Goal: Transaction & Acquisition: Book appointment/travel/reservation

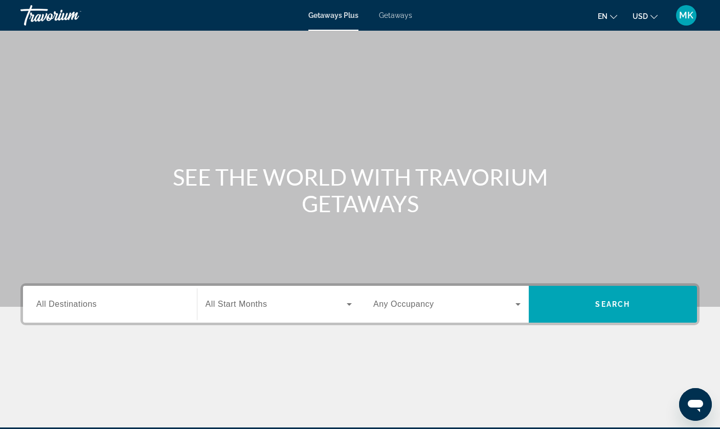
click at [268, 319] on div "Start Month All Start Months" at bounding box center [279, 304] width 164 height 37
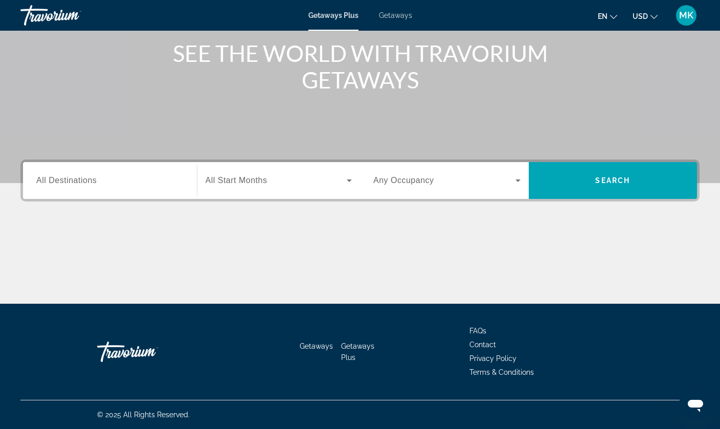
click at [335, 176] on span "Search widget" at bounding box center [277, 180] width 142 height 12
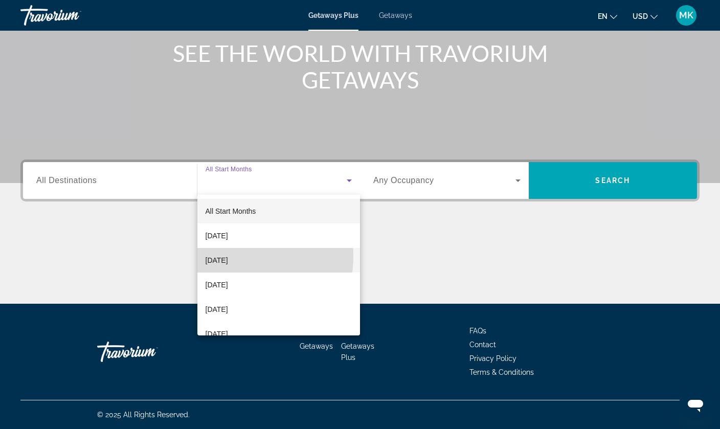
click at [228, 256] on span "[DATE]" at bounding box center [217, 260] width 23 height 12
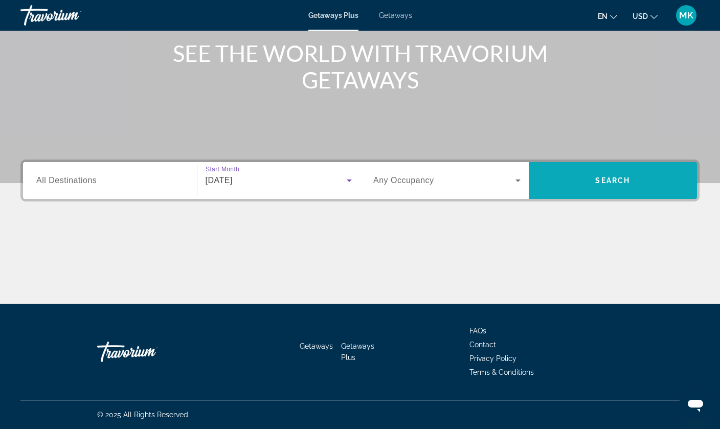
click at [616, 188] on span "Search widget" at bounding box center [613, 180] width 169 height 25
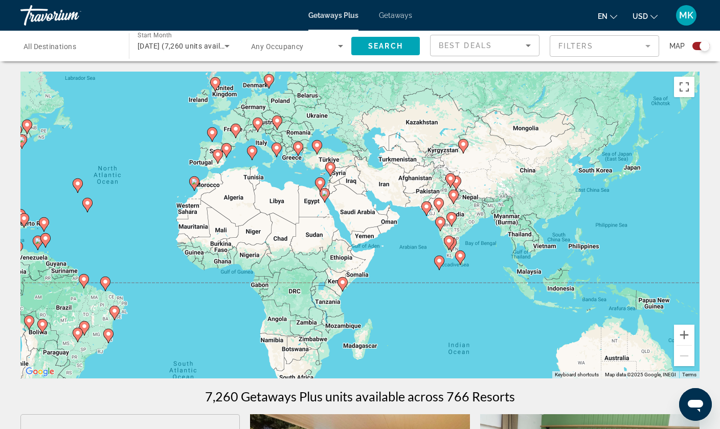
drag, startPoint x: 661, startPoint y: 243, endPoint x: 439, endPoint y: 209, distance: 225.1
click at [439, 209] on icon "Main content" at bounding box center [438, 204] width 9 height 13
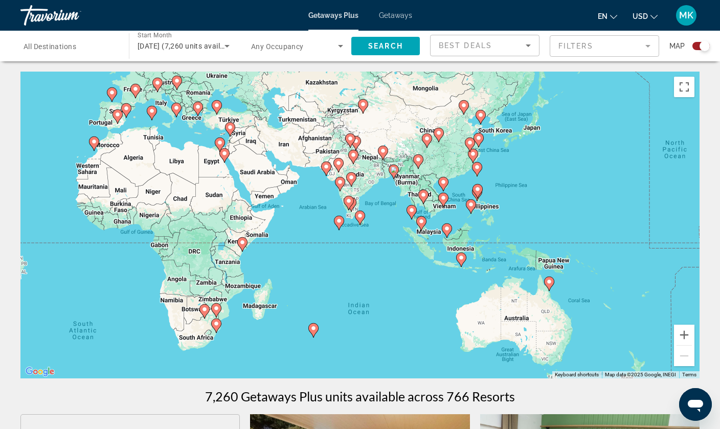
drag, startPoint x: 439, startPoint y: 209, endPoint x: 335, endPoint y: 167, distance: 112.2
click at [335, 167] on g "Main content" at bounding box center [339, 165] width 10 height 14
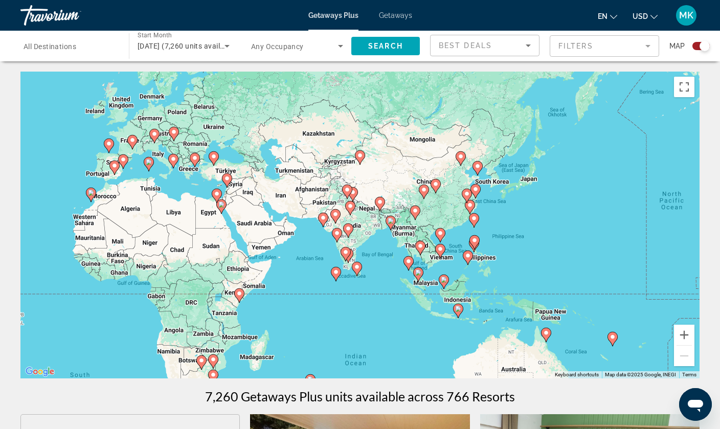
drag, startPoint x: 452, startPoint y: 99, endPoint x: 447, endPoint y: 158, distance: 59.1
click at [447, 158] on div "To activate drag with keyboard, press Alt + Enter. Once in keyboard drag state,…" at bounding box center [359, 225] width 679 height 307
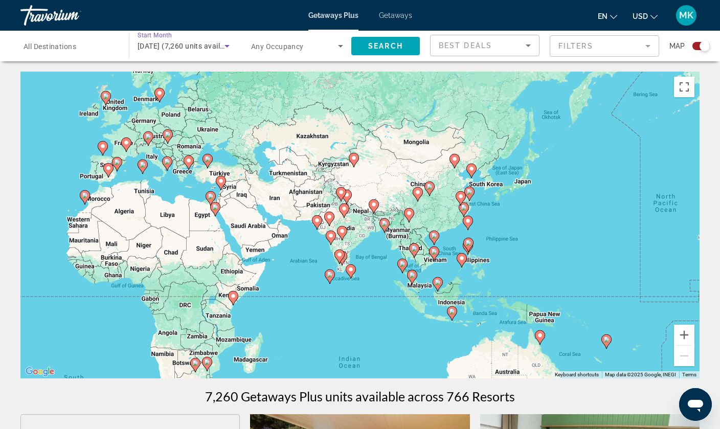
click at [218, 43] on span "[DATE] (7,260 units available)" at bounding box center [187, 46] width 99 height 8
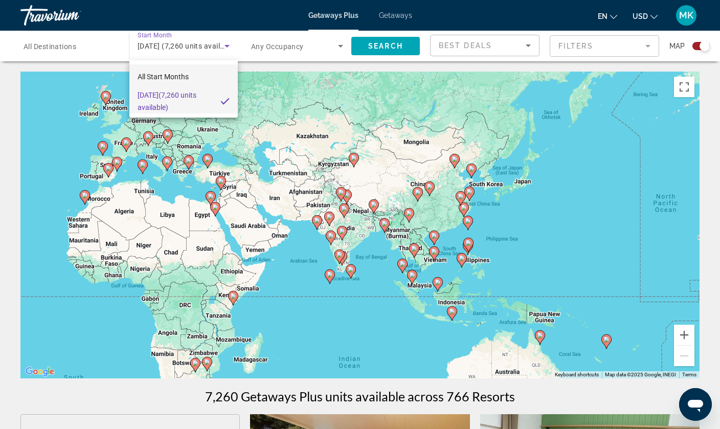
click at [189, 72] on mat-option "All Start Months" at bounding box center [183, 76] width 108 height 25
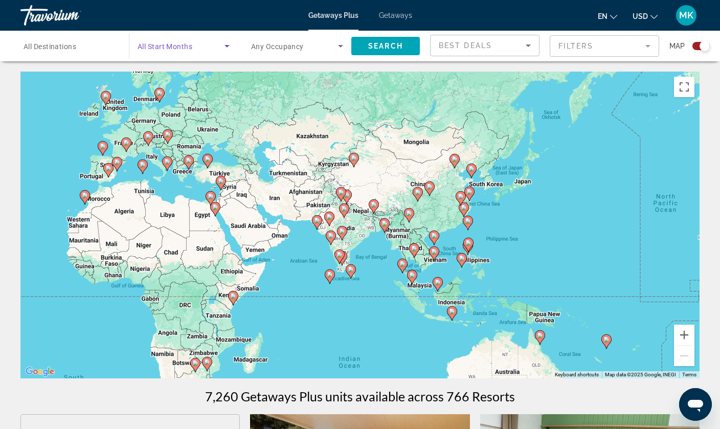
click at [71, 48] on span "All Destinations" at bounding box center [50, 46] width 53 height 8
click at [71, 48] on input "Destination All Destinations" at bounding box center [70, 46] width 92 height 12
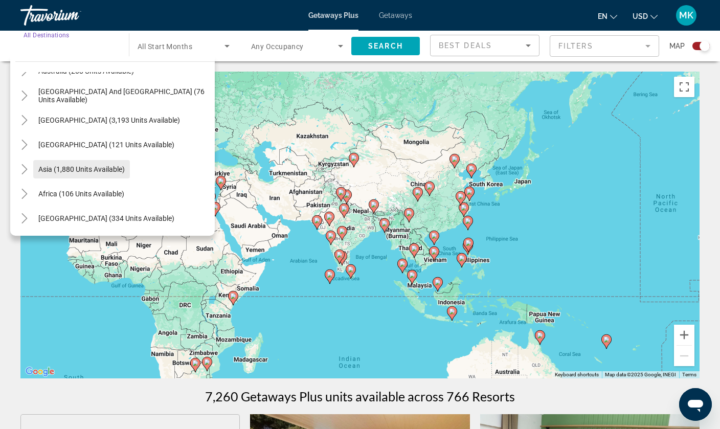
scroll to position [166, 0]
click at [65, 162] on span "Search widget" at bounding box center [81, 169] width 97 height 25
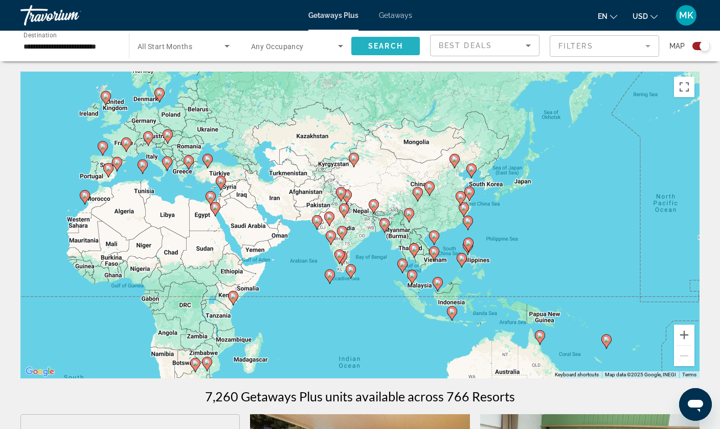
click at [401, 38] on span "Search widget" at bounding box center [385, 46] width 69 height 25
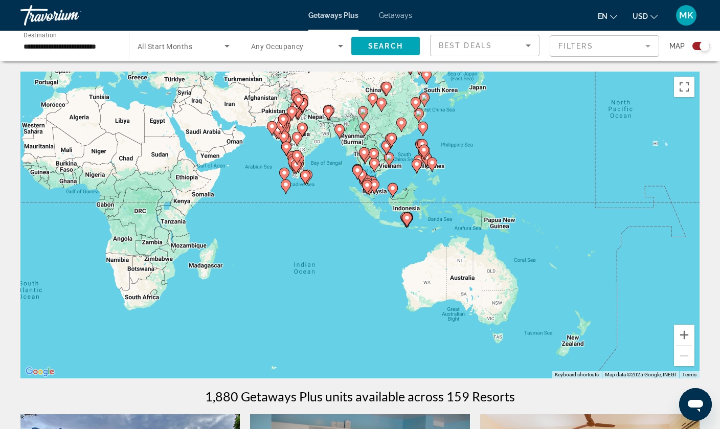
drag, startPoint x: 515, startPoint y: 239, endPoint x: 469, endPoint y: 144, distance: 105.5
click at [469, 144] on div "To activate drag with keyboard, press Alt + Enter. Once in keyboard drag state,…" at bounding box center [359, 225] width 679 height 307
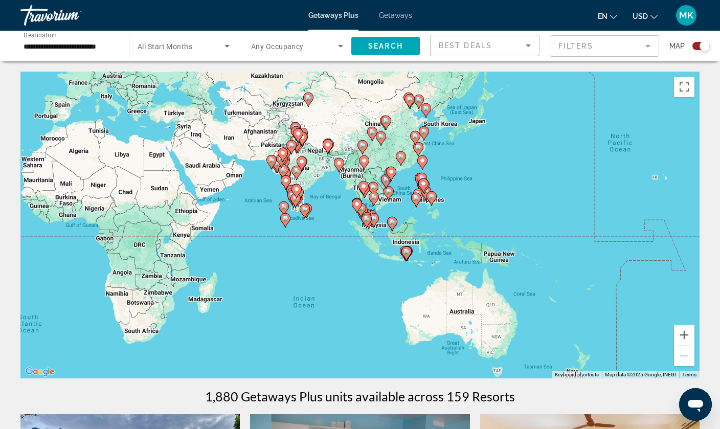
drag, startPoint x: 469, startPoint y: 144, endPoint x: 472, endPoint y: 187, distance: 43.1
click at [472, 187] on div "To activate drag with keyboard, press Alt + Enter. Once in keyboard drag state,…" at bounding box center [359, 225] width 679 height 307
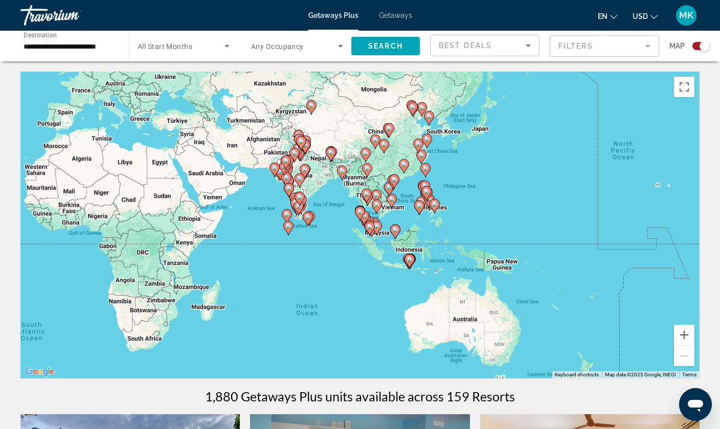
click at [61, 52] on div "**********" at bounding box center [70, 46] width 92 height 29
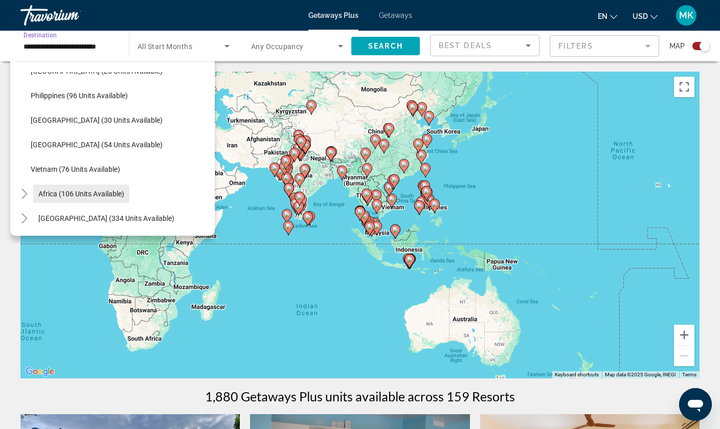
scroll to position [436, 0]
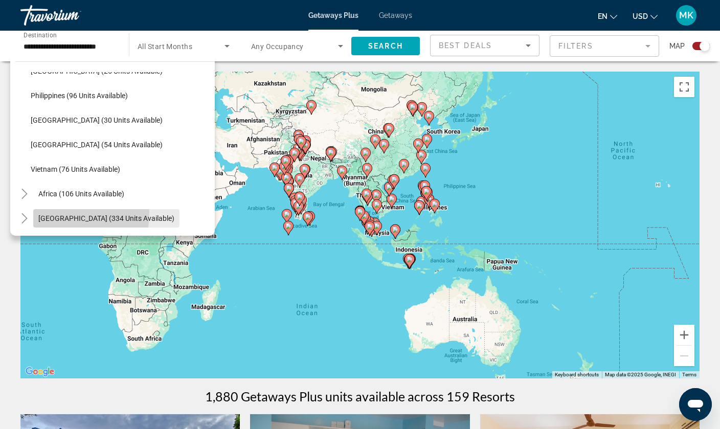
click at [33, 212] on span "Search widget" at bounding box center [106, 218] width 146 height 25
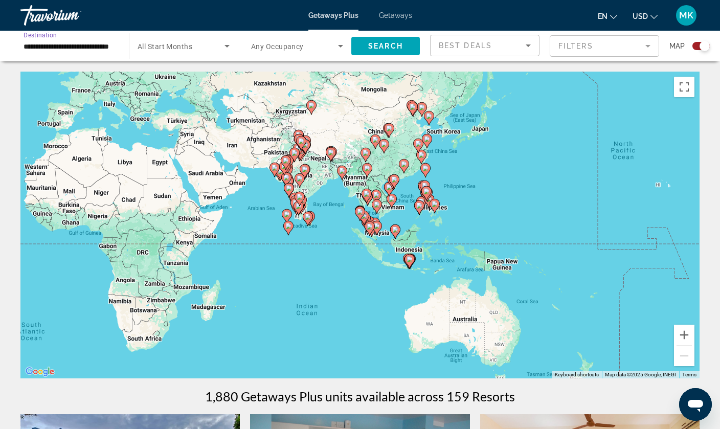
click at [70, 54] on div "**********" at bounding box center [70, 46] width 92 height 29
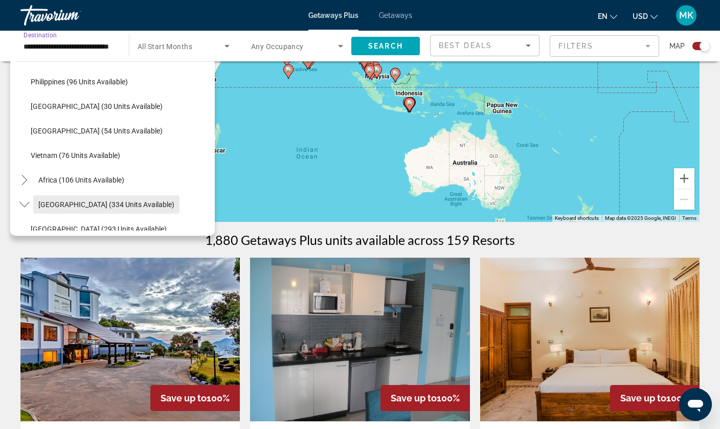
scroll to position [443, 0]
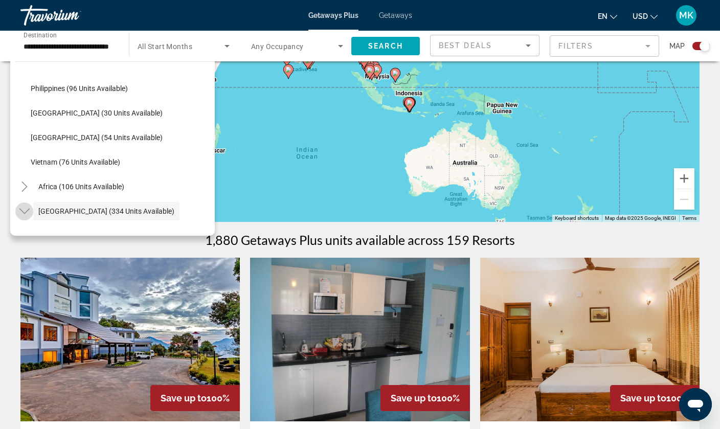
click at [26, 214] on icon "Toggle Middle East (334 units available)" at bounding box center [24, 211] width 10 height 10
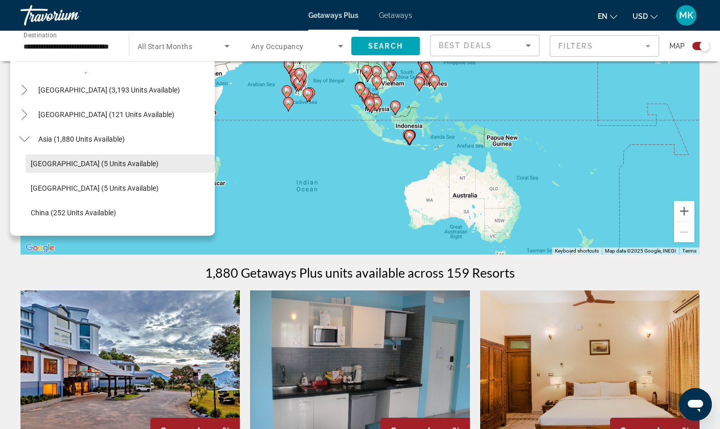
scroll to position [191, 0]
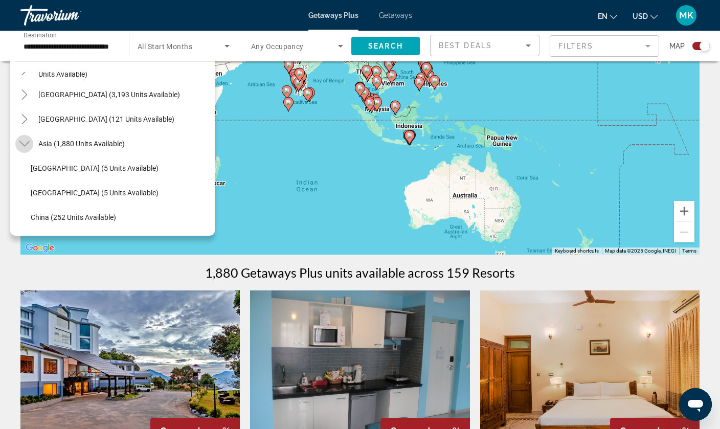
click at [30, 143] on mat-icon "Toggle Asia (1,880 units available)" at bounding box center [24, 144] width 18 height 18
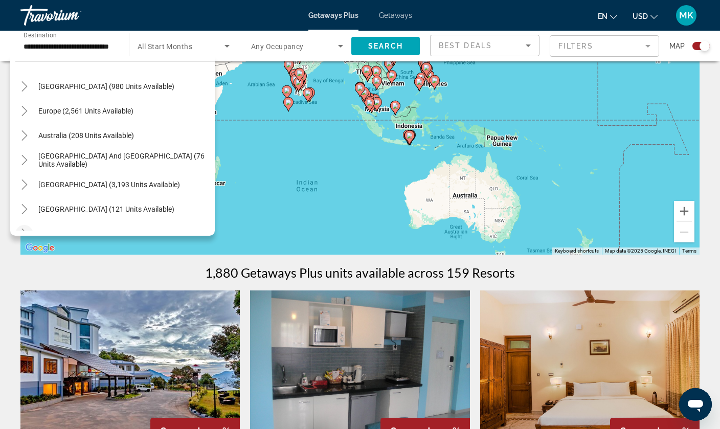
scroll to position [104, 0]
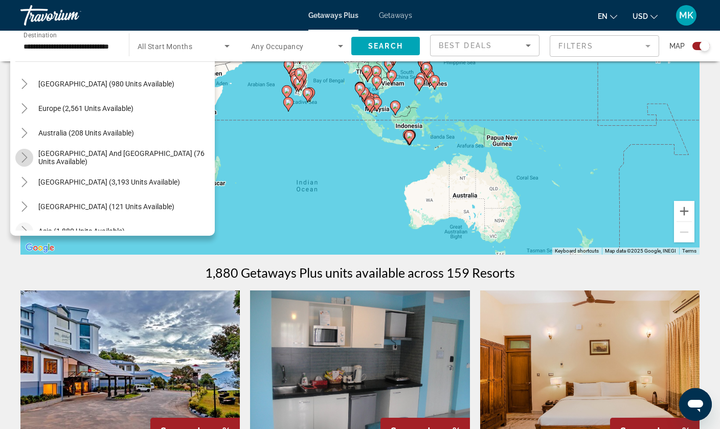
click at [28, 157] on icon "Toggle South Pacific and Oceania (76 units available)" at bounding box center [24, 157] width 10 height 10
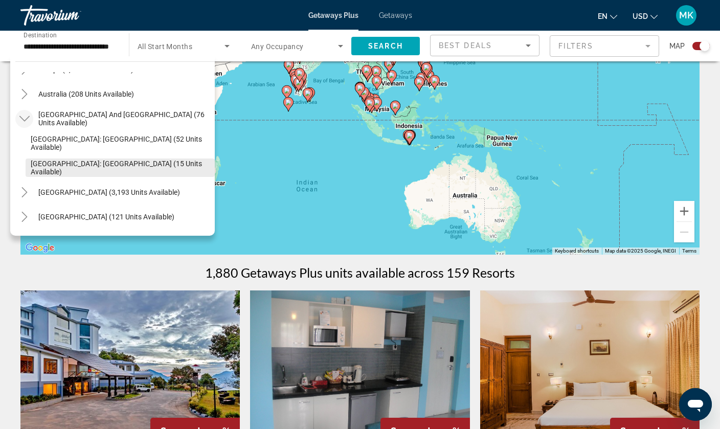
scroll to position [136, 0]
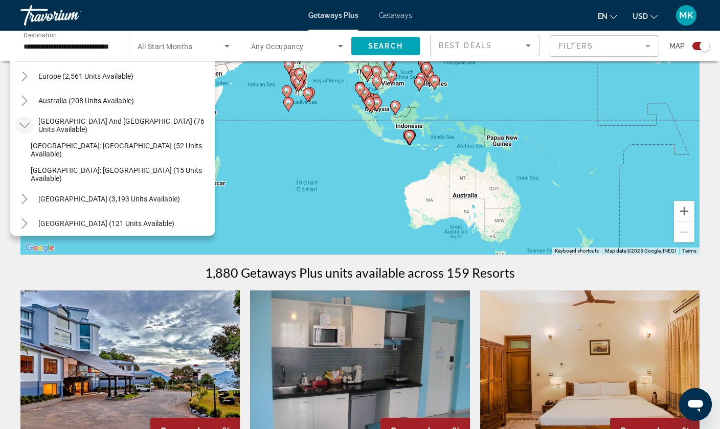
click at [27, 126] on icon "Toggle South Pacific and Oceania (76 units available)" at bounding box center [24, 126] width 10 height 6
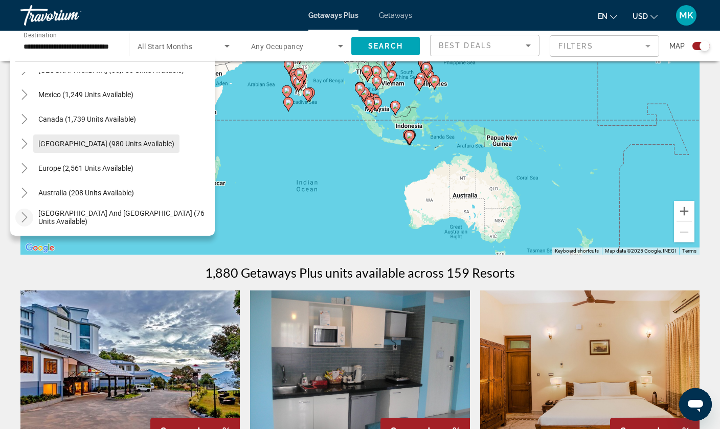
scroll to position [42, 0]
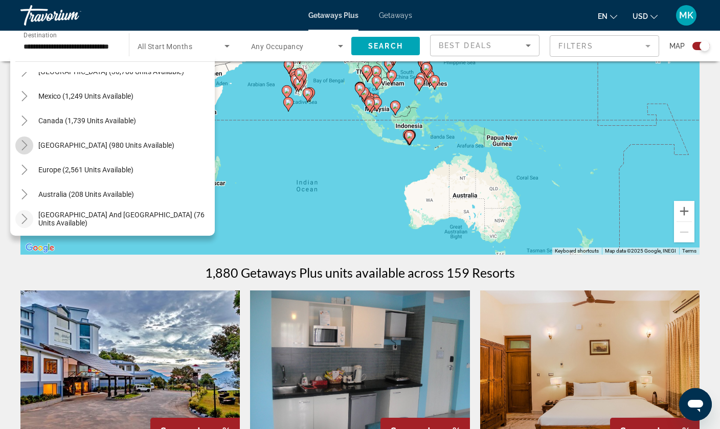
click at [18, 145] on mat-icon "Toggle Caribbean & Atlantic Islands (980 units available)" at bounding box center [24, 146] width 18 height 18
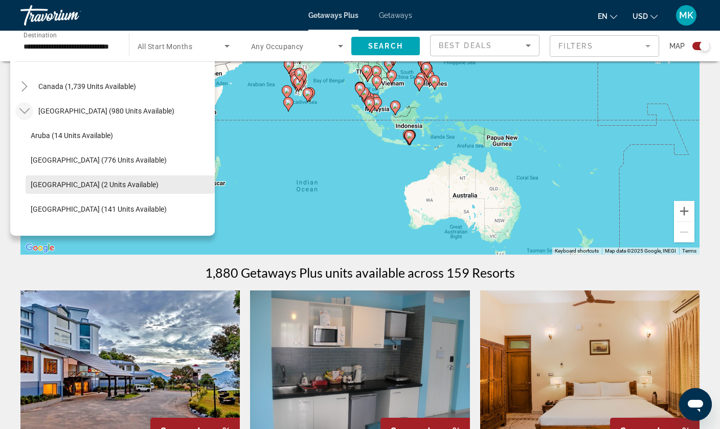
scroll to position [74, 0]
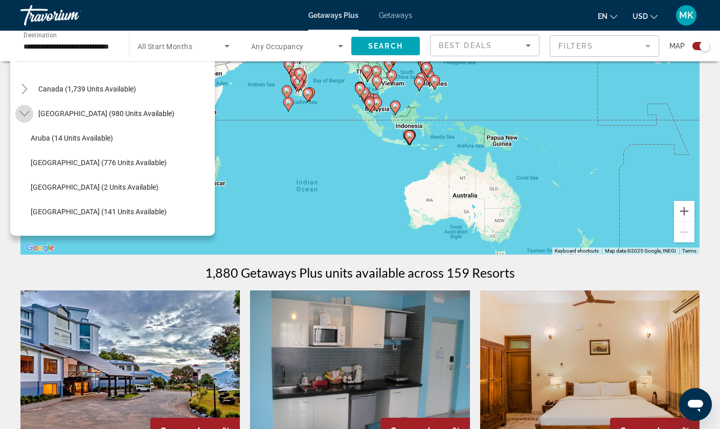
click at [21, 112] on icon "Toggle Caribbean & Atlantic Islands (980 units available)" at bounding box center [24, 114] width 10 height 6
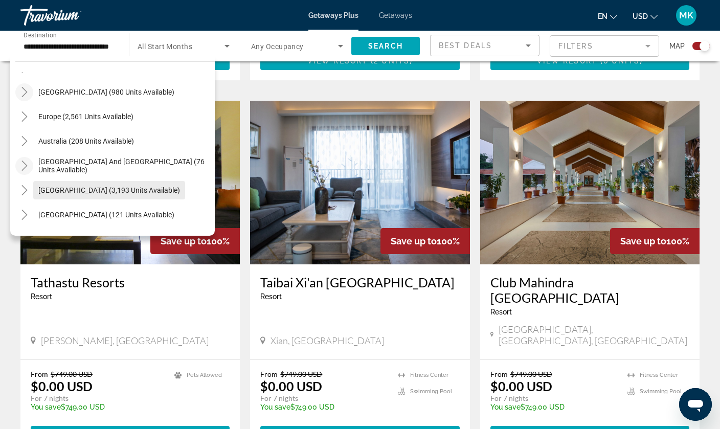
scroll to position [91, 0]
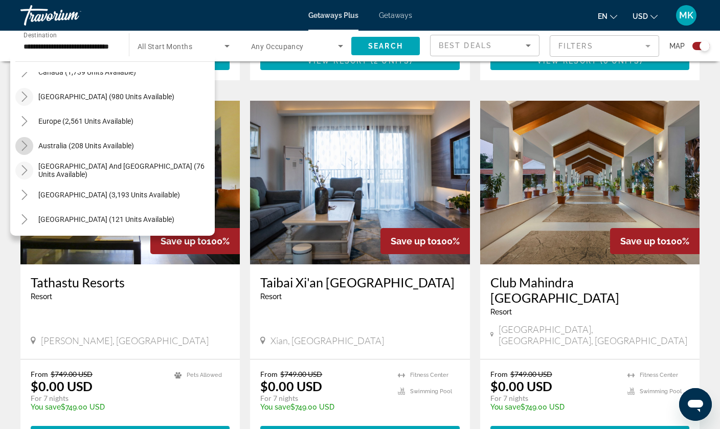
click at [21, 145] on icon "Toggle Australia (208 units available)" at bounding box center [24, 146] width 10 height 10
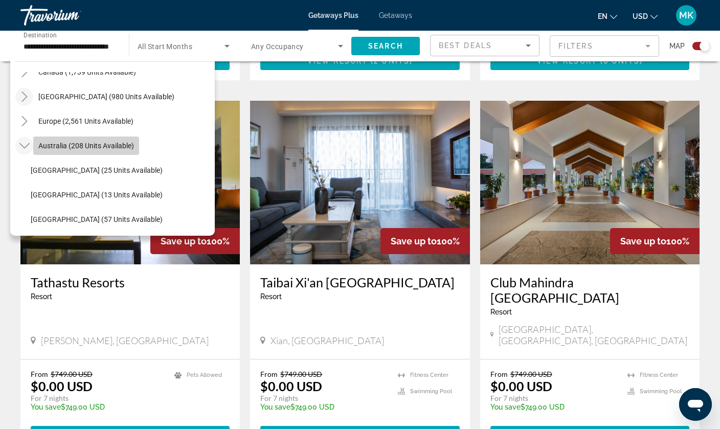
click at [45, 144] on span "Australia (208 units available)" at bounding box center [86, 146] width 96 height 8
type input "**********"
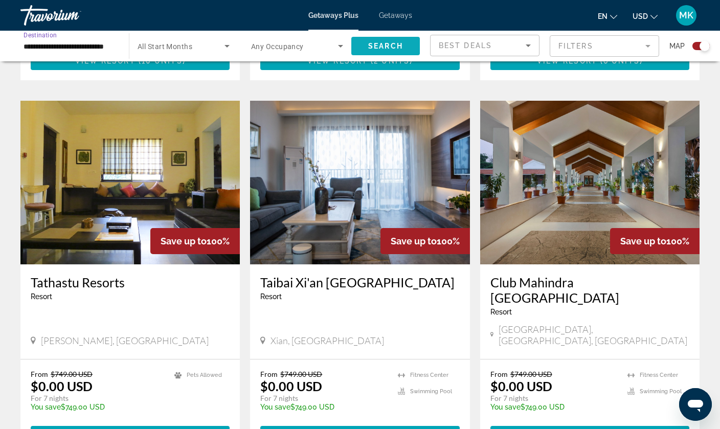
click at [405, 48] on span "Search widget" at bounding box center [385, 46] width 69 height 25
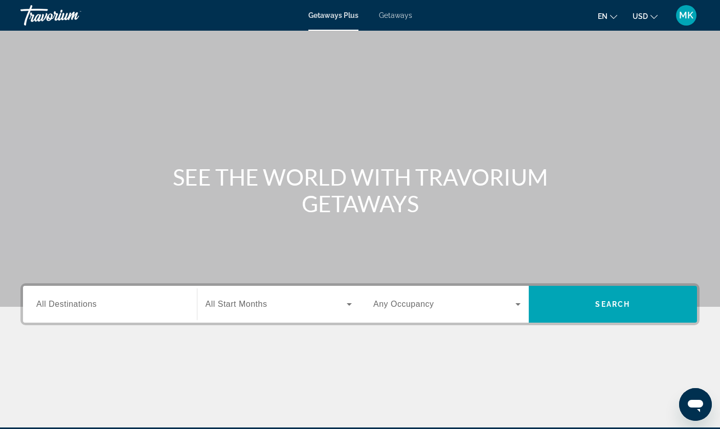
click at [403, 18] on span "Getaways" at bounding box center [395, 15] width 33 height 8
click at [342, 19] on div "Getaways Plus Getaways en English Español Français Italiano Português русский U…" at bounding box center [360, 15] width 720 height 27
click at [340, 17] on span "Getaways Plus" at bounding box center [333, 15] width 50 height 8
click at [127, 298] on div "Search widget" at bounding box center [109, 304] width 147 height 29
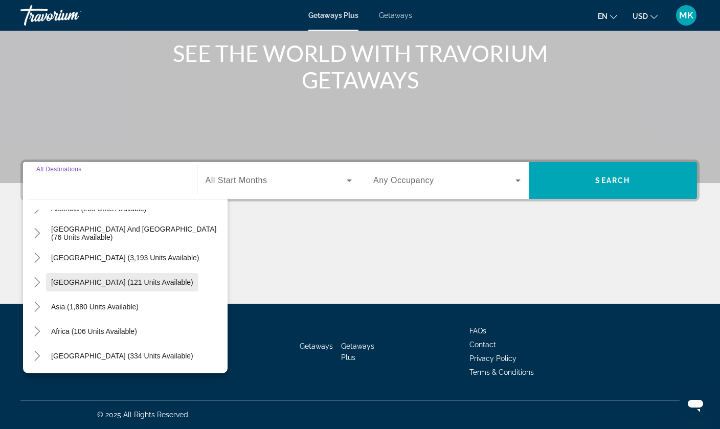
scroll to position [166, 0]
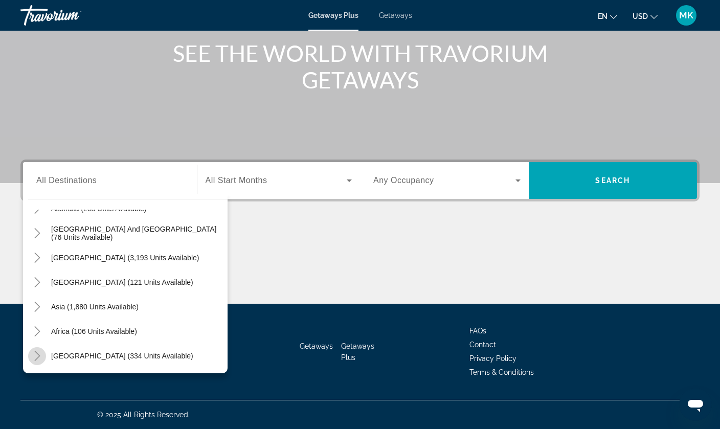
click at [39, 352] on icon "Toggle Middle East (334 units available)" at bounding box center [37, 356] width 10 height 10
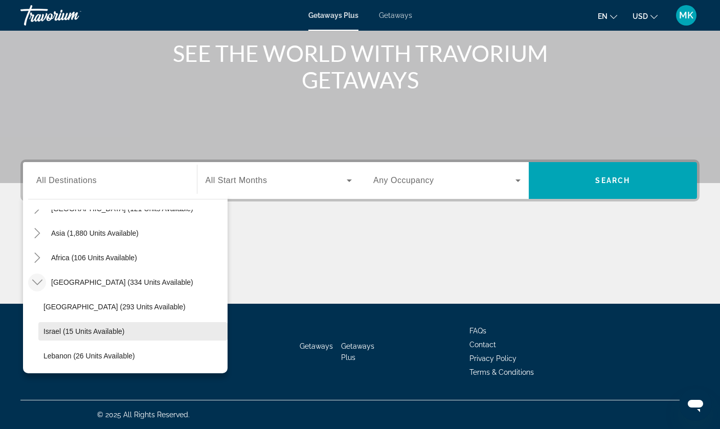
scroll to position [124, 0]
click at [38, 284] on icon "Toggle Middle East (334 units available)" at bounding box center [37, 283] width 10 height 6
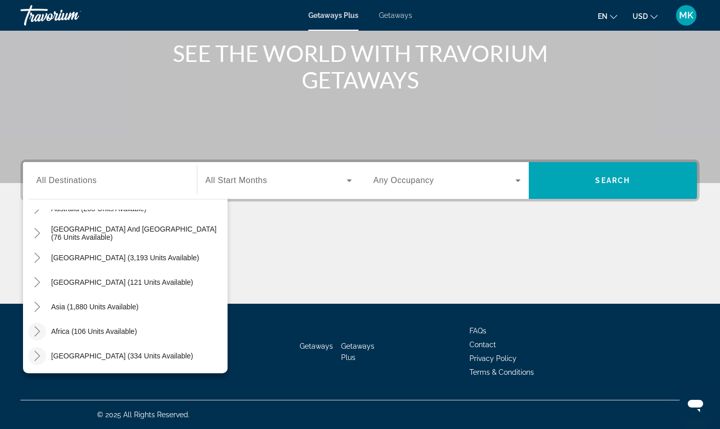
click at [37, 326] on icon "Toggle Africa (106 units available)" at bounding box center [37, 331] width 10 height 10
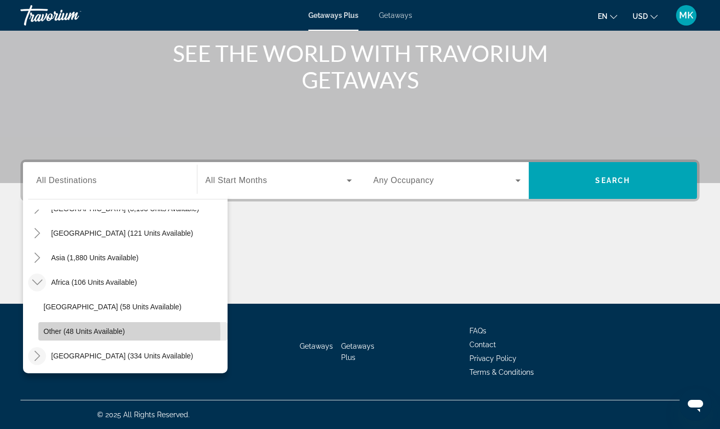
click at [60, 333] on span "Other (48 units available)" at bounding box center [83, 331] width 81 height 8
type input "**********"
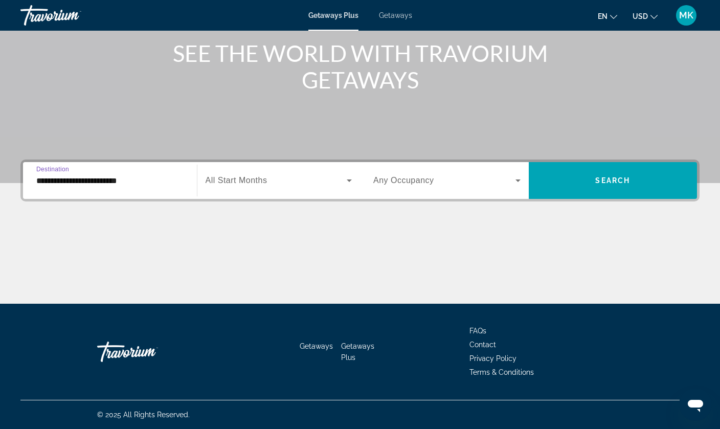
click at [116, 179] on input "**********" at bounding box center [109, 181] width 147 height 12
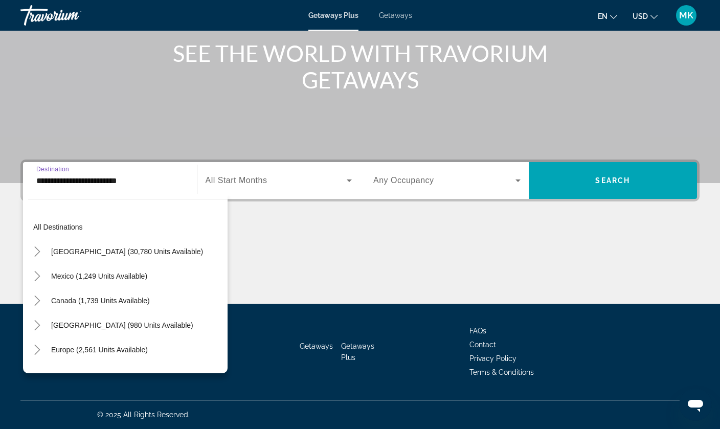
scroll to position [215, 0]
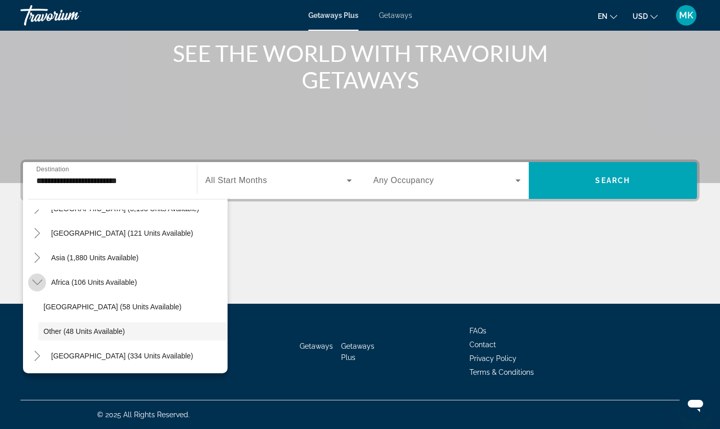
click at [40, 284] on icon "Toggle Africa (106 units available)" at bounding box center [37, 282] width 10 height 10
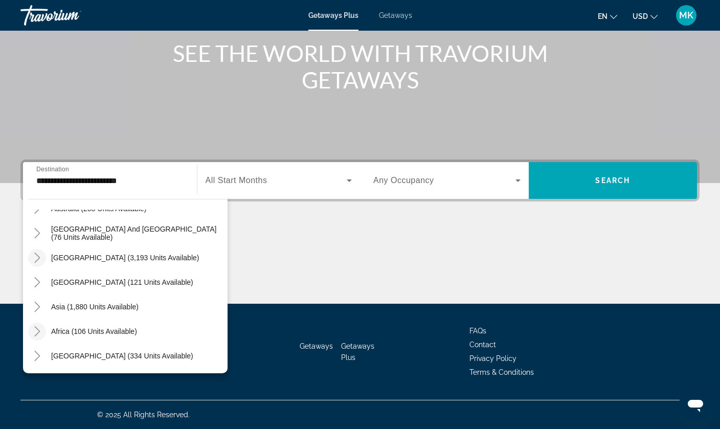
click at [37, 259] on icon "Toggle South America (3,193 units available)" at bounding box center [37, 258] width 10 height 10
click at [43, 305] on mat-icon "Toggle Asia (1,880 units available)" at bounding box center [37, 307] width 18 height 18
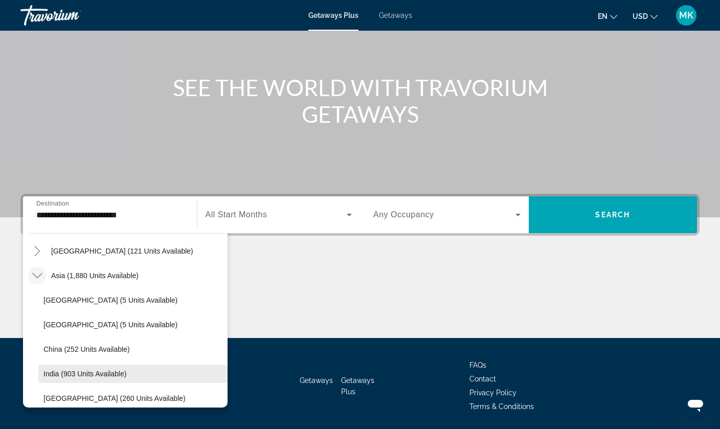
scroll to position [231, 0]
click at [373, 19] on div "Getaways Plus Getaways en English Español Français Italiano Português русский U…" at bounding box center [360, 15] width 720 height 27
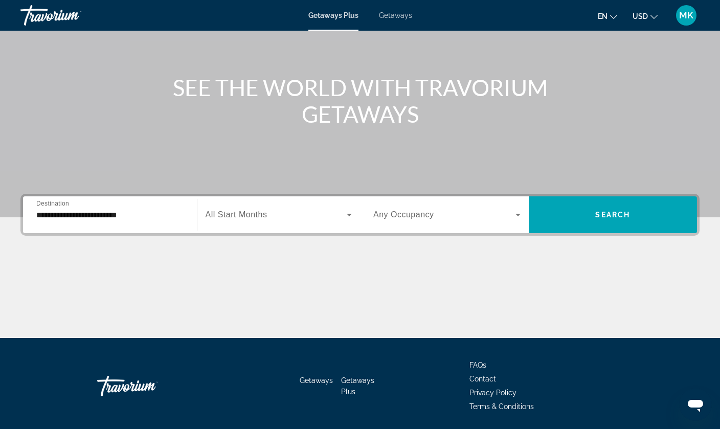
click at [392, 10] on div "Getaways Plus Getaways en English Español Français Italiano Português русский U…" at bounding box center [360, 15] width 720 height 27
click at [392, 15] on span "Getaways" at bounding box center [395, 15] width 33 height 8
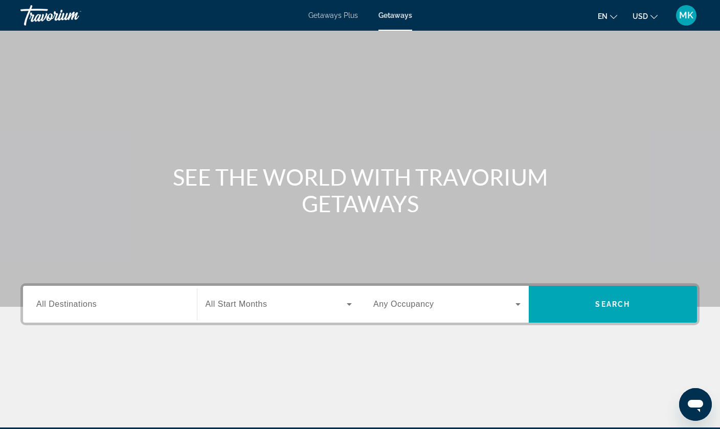
click at [114, 299] on input "Destination All Destinations" at bounding box center [109, 305] width 147 height 12
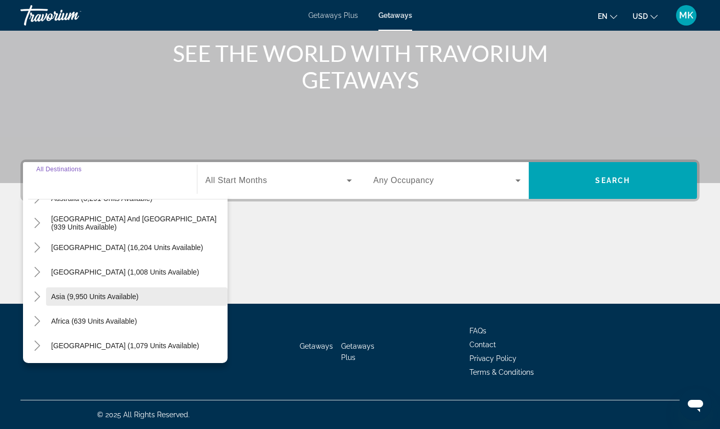
scroll to position [166, 0]
click at [39, 296] on icon "Toggle Asia (9,950 units available)" at bounding box center [37, 297] width 6 height 10
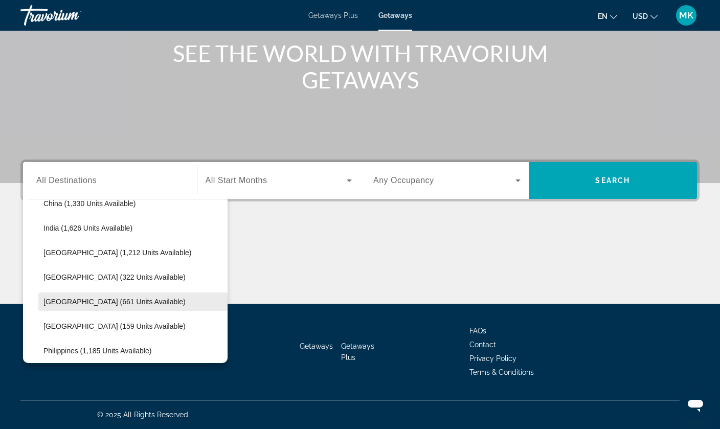
scroll to position [334, 0]
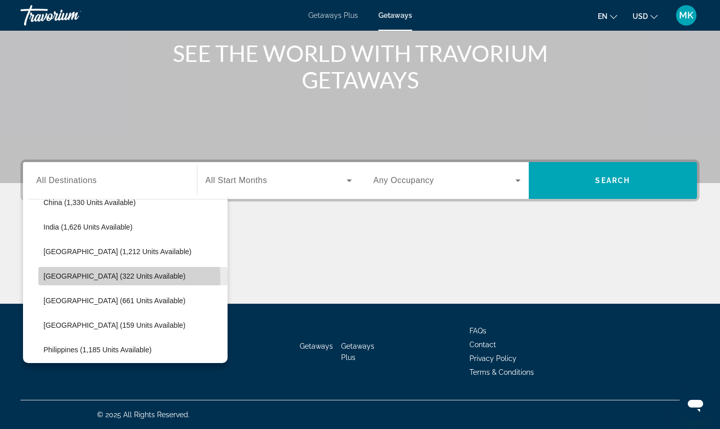
click at [59, 279] on span "Japan (322 units available)" at bounding box center [114, 276] width 142 height 8
type input "**********"
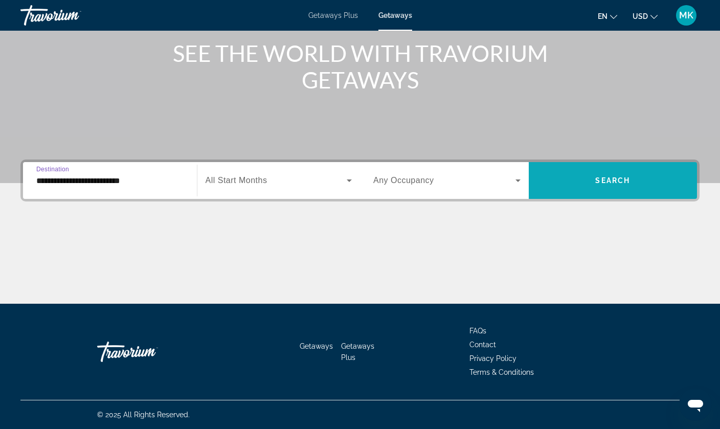
click at [623, 168] on span "Search widget" at bounding box center [613, 180] width 169 height 25
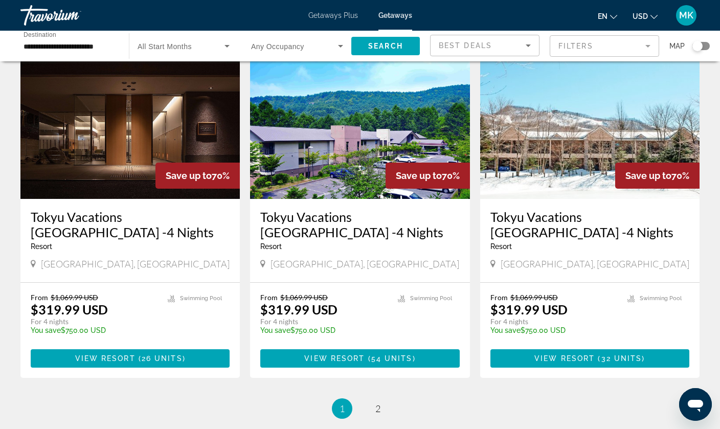
scroll to position [1200, 0]
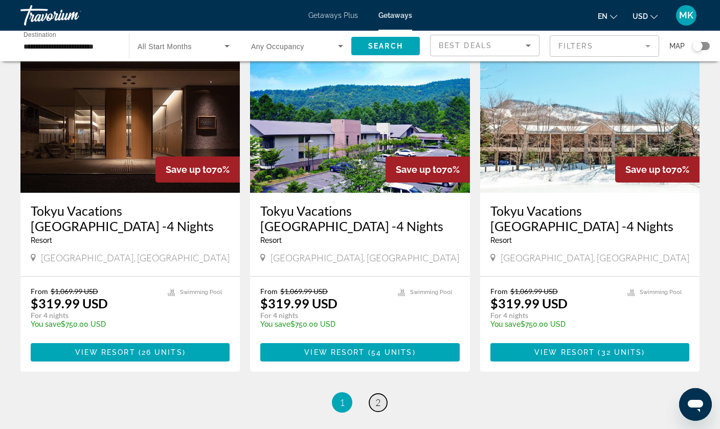
click at [373, 394] on link "page 2" at bounding box center [378, 403] width 18 height 18
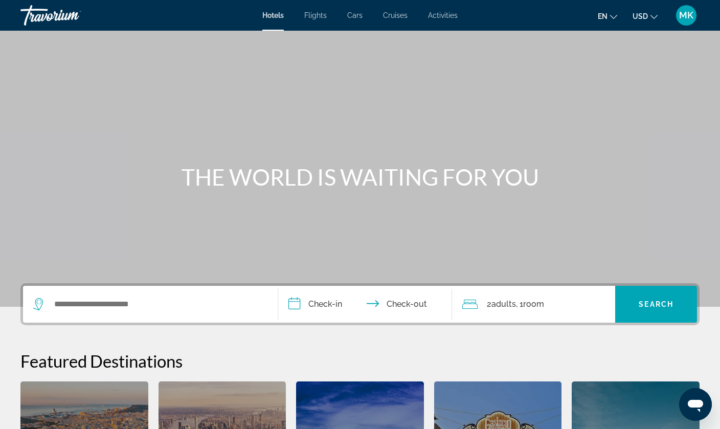
click at [395, 16] on span "Cruises" at bounding box center [395, 15] width 25 height 8
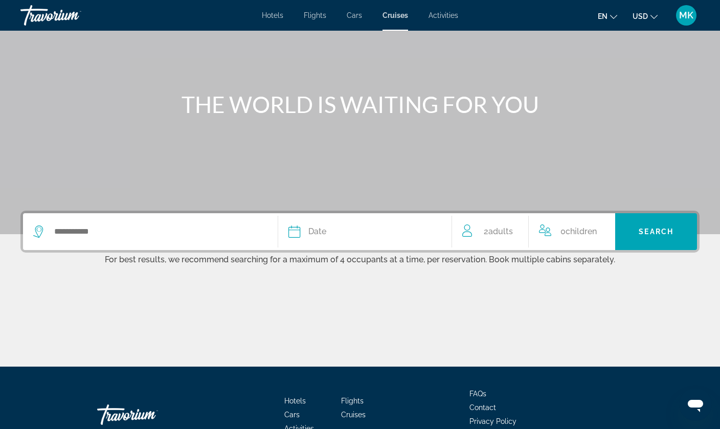
scroll to position [73, 0]
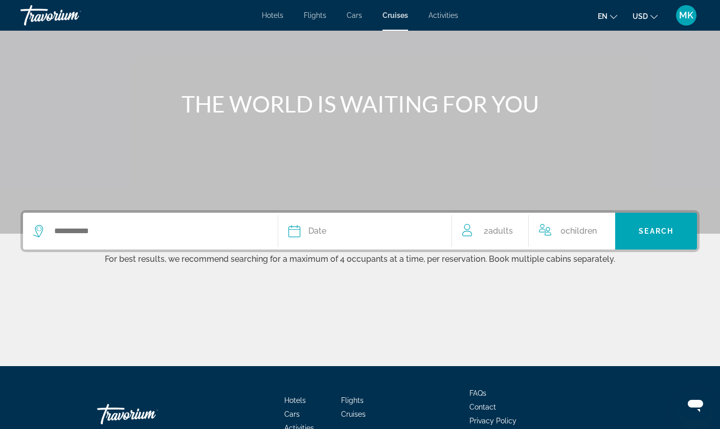
click at [300, 238] on div "Date" at bounding box center [365, 231] width 153 height 14
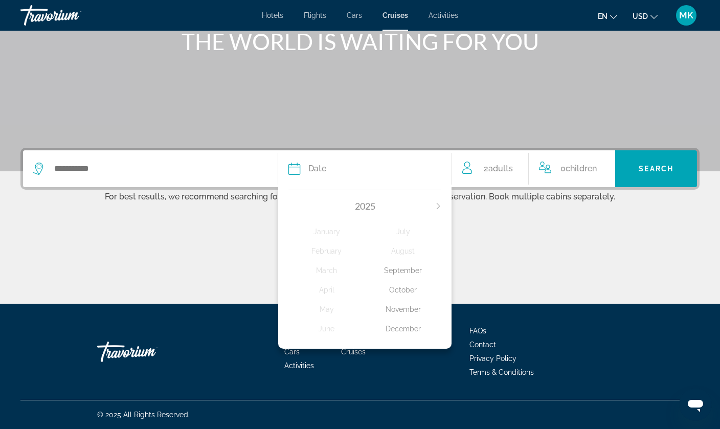
scroll to position [136, 0]
click at [393, 338] on div "December" at bounding box center [403, 329] width 76 height 18
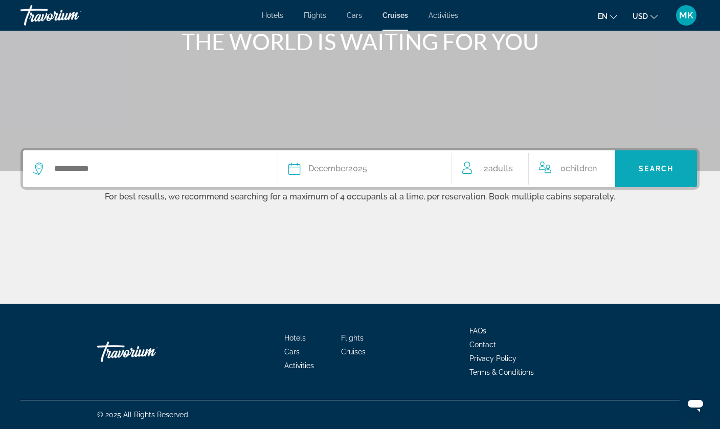
click at [663, 166] on span "Search" at bounding box center [656, 169] width 35 height 8
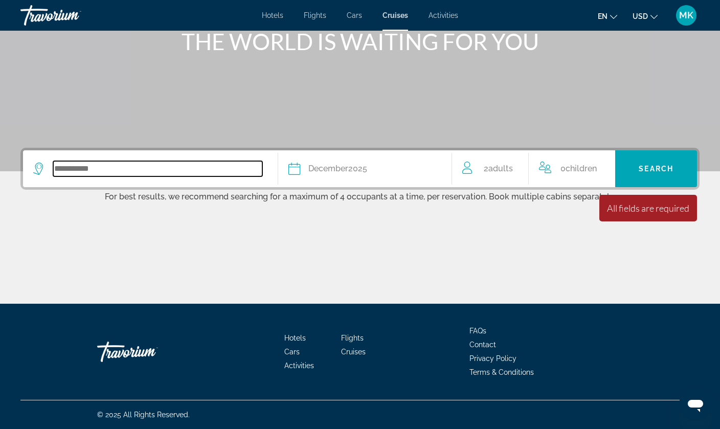
click at [211, 163] on input "Search widget" at bounding box center [157, 168] width 209 height 15
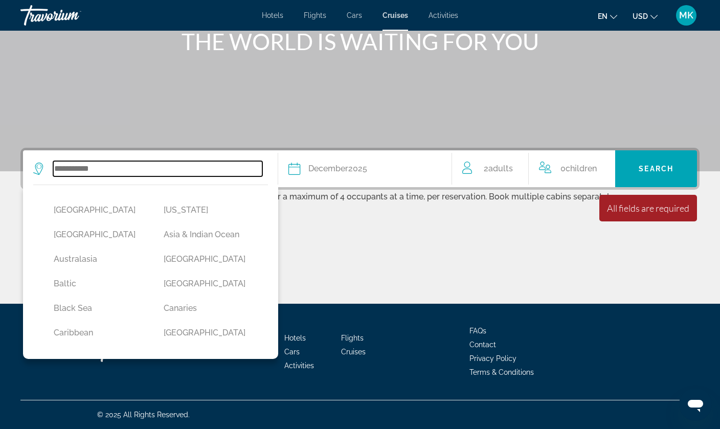
click at [211, 163] on input "Search widget" at bounding box center [157, 168] width 209 height 15
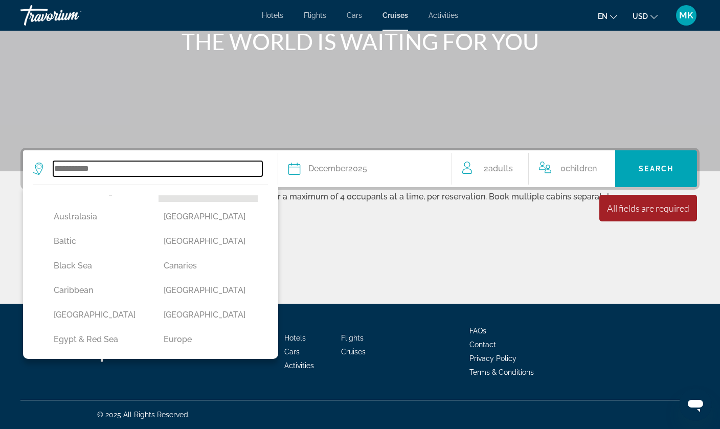
scroll to position [51, 0]
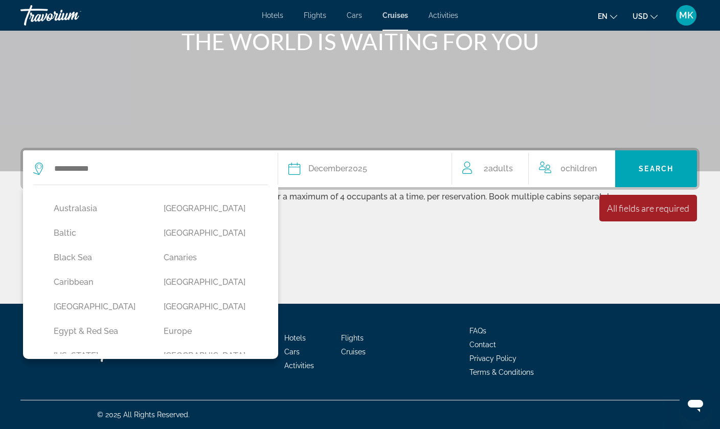
click at [406, 166] on div "Date December 2025" at bounding box center [365, 169] width 153 height 14
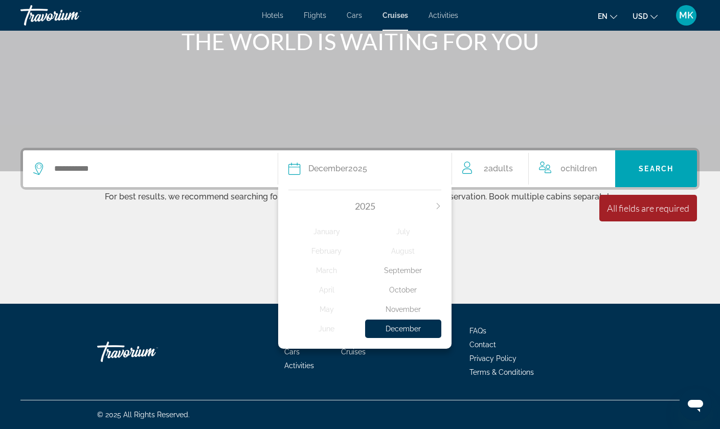
click at [438, 207] on icon "Next month" at bounding box center [438, 206] width 6 height 6
click at [403, 255] on div "August" at bounding box center [403, 251] width 76 height 18
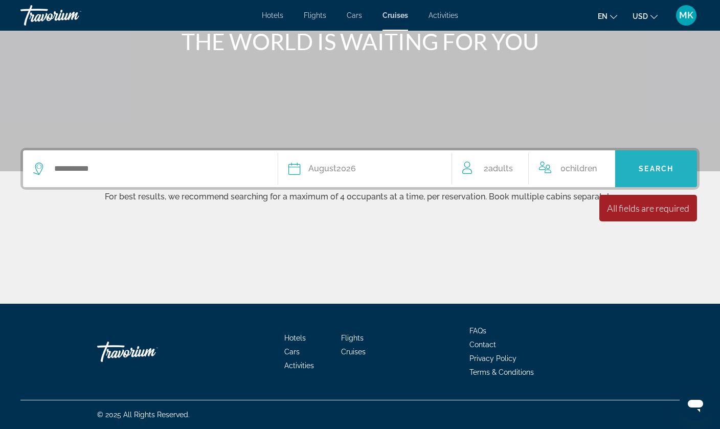
click at [648, 164] on span "Search widget" at bounding box center [656, 169] width 82 height 25
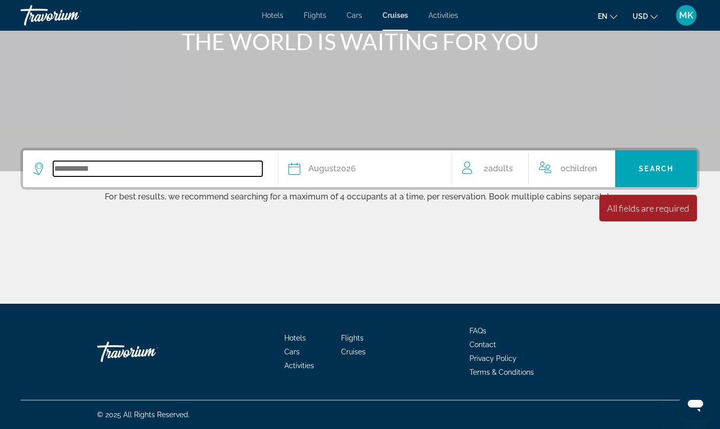
click at [168, 166] on input "Search widget" at bounding box center [157, 168] width 209 height 15
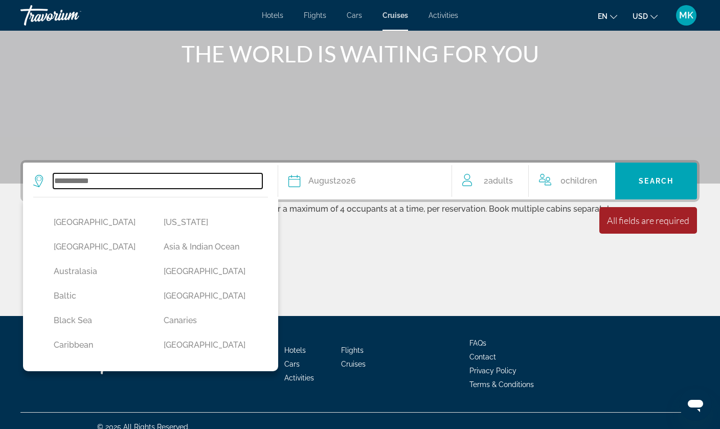
scroll to position [123, 0]
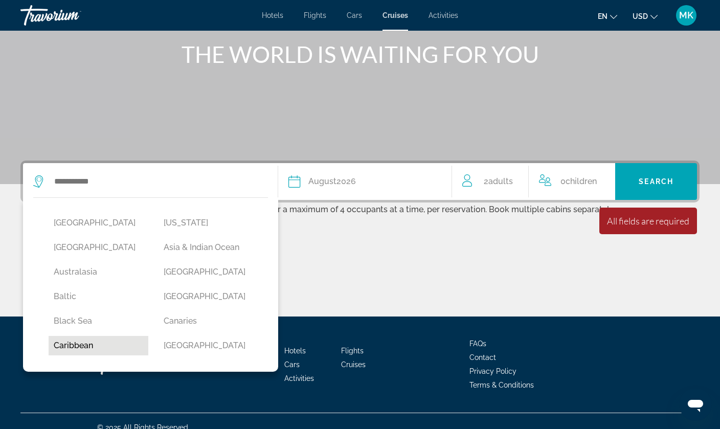
click at [74, 339] on button "Caribbean" at bounding box center [99, 345] width 100 height 19
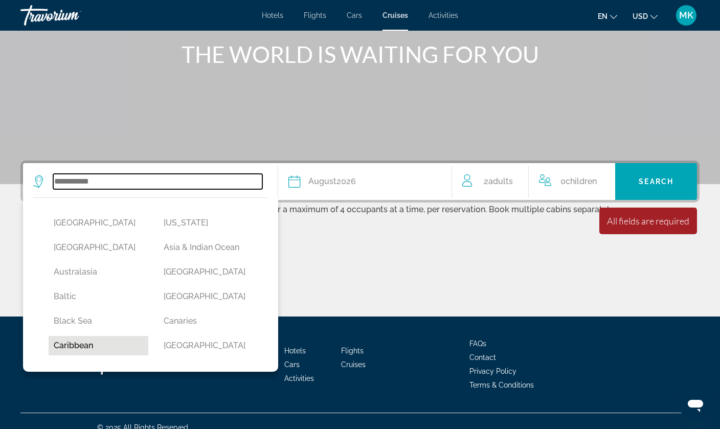
type input "*********"
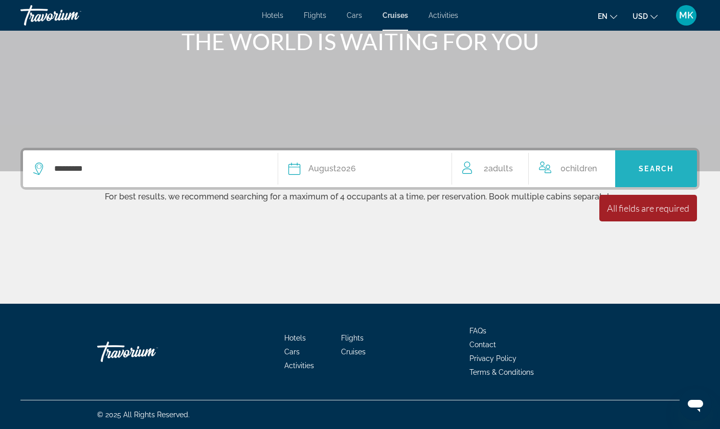
click at [659, 176] on span "Search widget" at bounding box center [656, 169] width 82 height 25
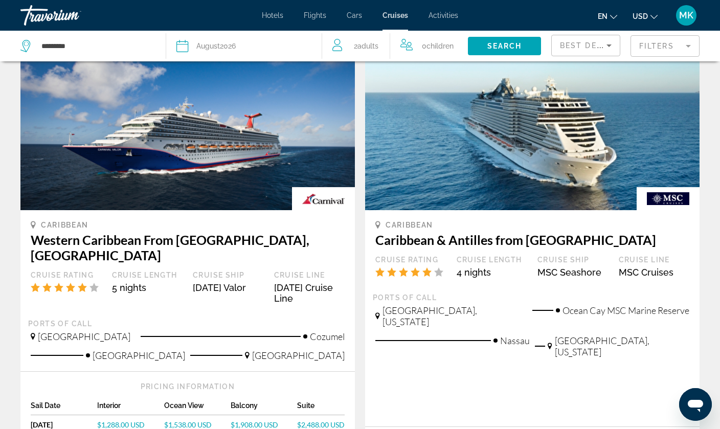
scroll to position [1052, 0]
